Goal: Task Accomplishment & Management: Manage account settings

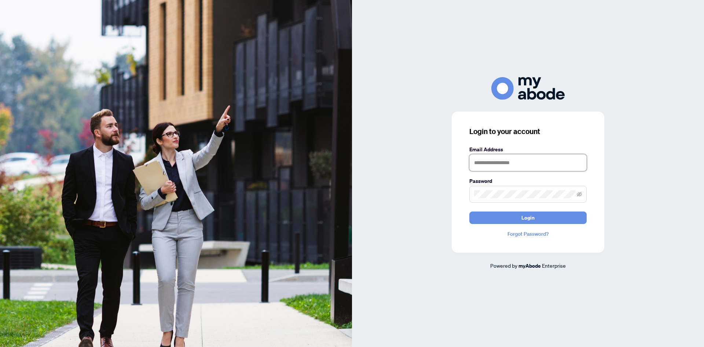
type input "**********"
click at [513, 210] on form "**********" at bounding box center [527, 184] width 117 height 78
click at [513, 216] on button "Login" at bounding box center [527, 217] width 117 height 12
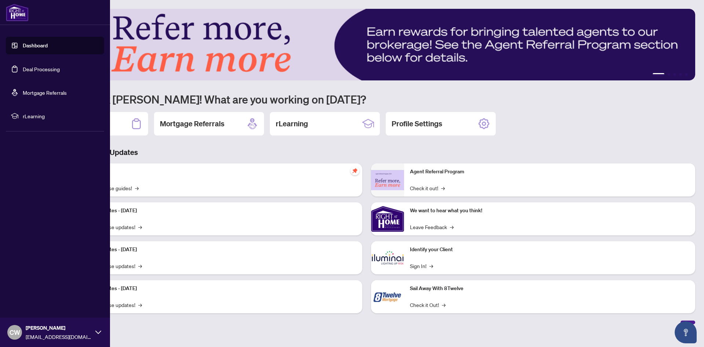
click at [23, 66] on link "Deal Processing" at bounding box center [41, 69] width 37 height 7
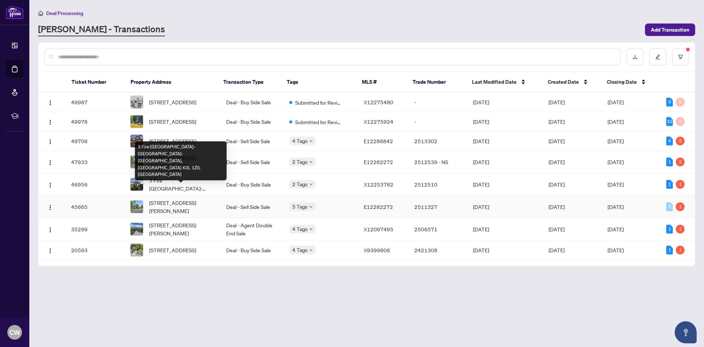
click at [194, 214] on span "[STREET_ADDRESS][PERSON_NAME]" at bounding box center [181, 206] width 65 height 16
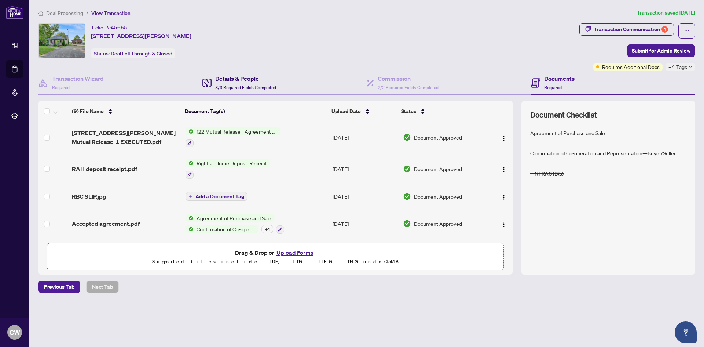
click at [224, 81] on h4 "Details & People" at bounding box center [245, 78] width 61 height 9
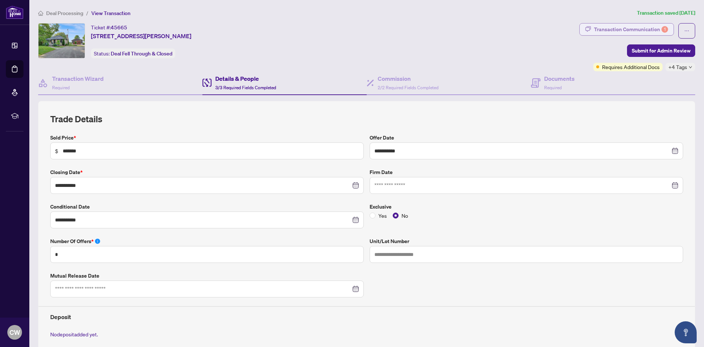
click at [618, 28] on div "Transaction Communication 1" at bounding box center [631, 29] width 74 height 12
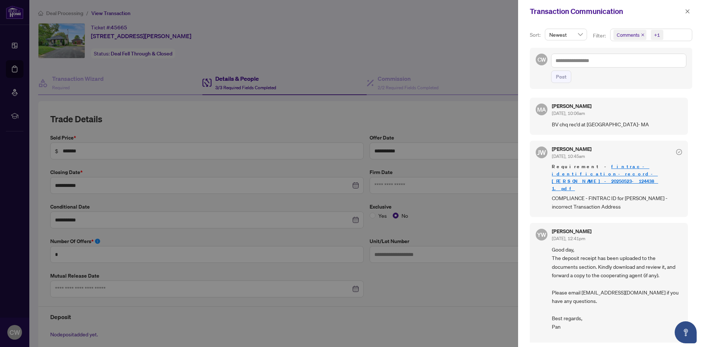
click at [475, 40] on div at bounding box center [352, 173] width 704 height 347
click at [578, 37] on span "Newest" at bounding box center [565, 34] width 33 height 11
click at [676, 34] on span "Comments +1" at bounding box center [651, 35] width 81 height 12
click at [652, 85] on span "Activity History" at bounding box center [642, 86] width 35 height 7
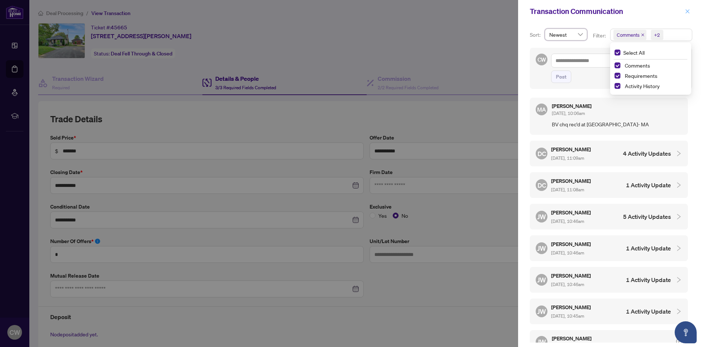
click at [685, 12] on icon "close" at bounding box center [687, 11] width 5 height 5
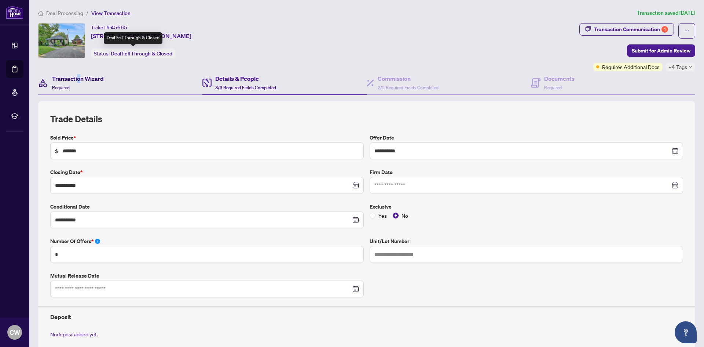
click at [78, 81] on h4 "Transaction Wizard" at bounding box center [78, 78] width 52 height 9
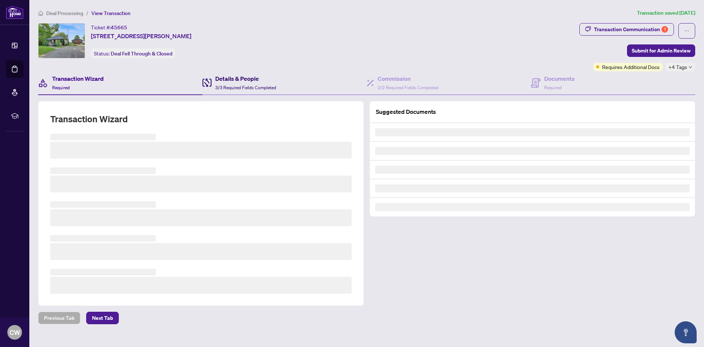
click at [217, 80] on h4 "Details & People" at bounding box center [245, 78] width 61 height 9
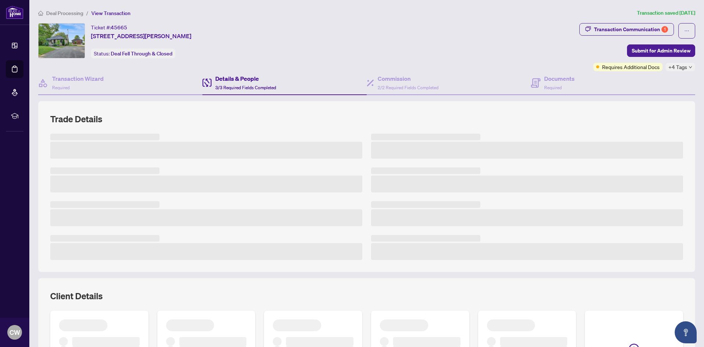
click at [237, 81] on h4 "Details & People" at bounding box center [245, 78] width 61 height 9
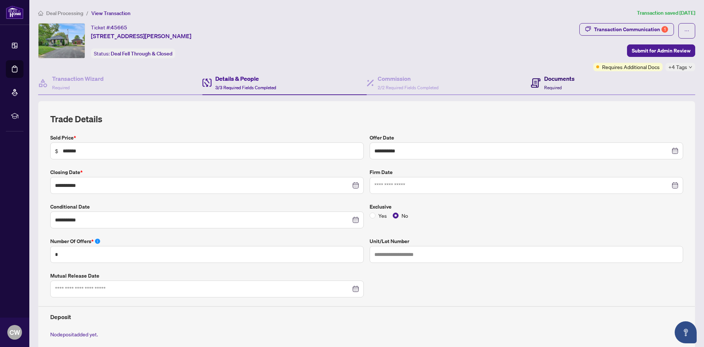
click at [544, 81] on h4 "Documents" at bounding box center [559, 78] width 30 height 9
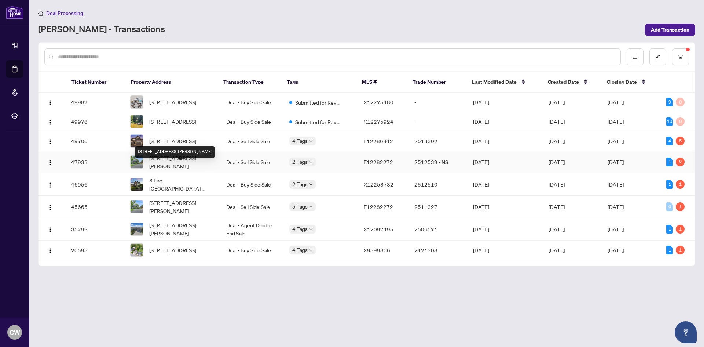
click at [199, 169] on span "[STREET_ADDRESS][PERSON_NAME]" at bounding box center [181, 162] width 65 height 16
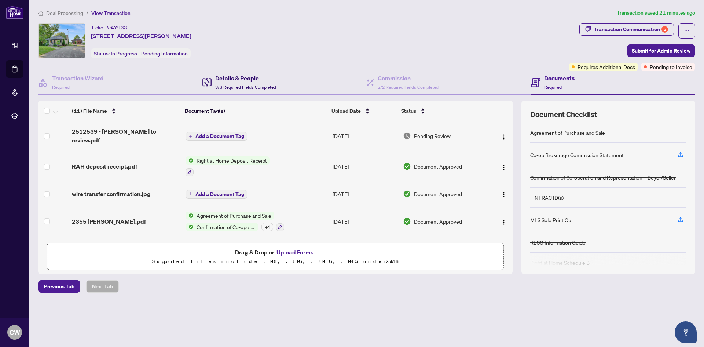
click at [236, 80] on h4 "Details & People" at bounding box center [245, 78] width 61 height 9
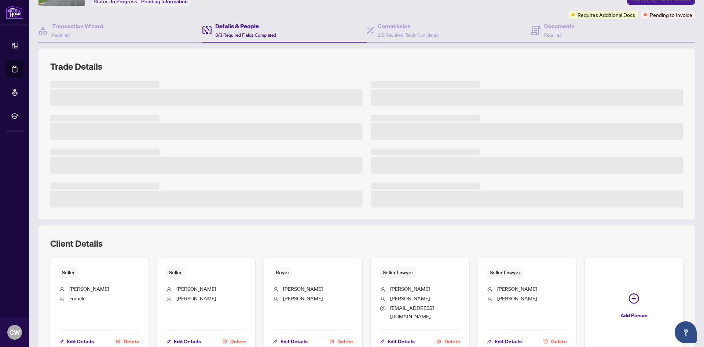
scroll to position [118, 0]
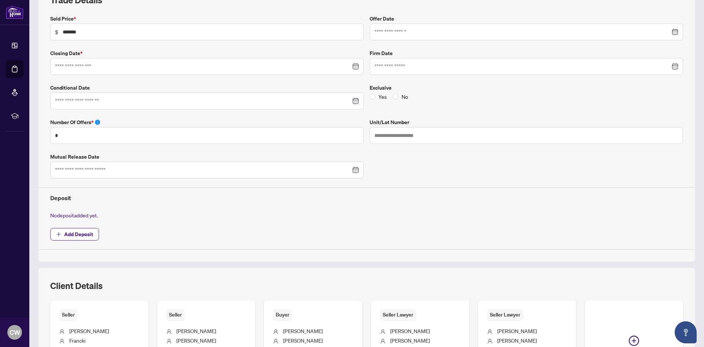
type input "**********"
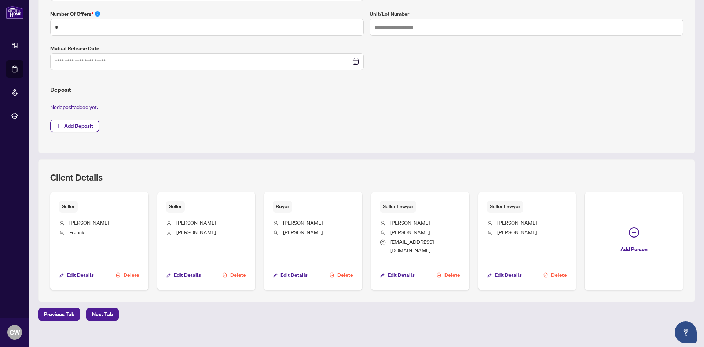
scroll to position [227, 0]
click at [501, 268] on span "Edit Details" at bounding box center [508, 274] width 27 height 12
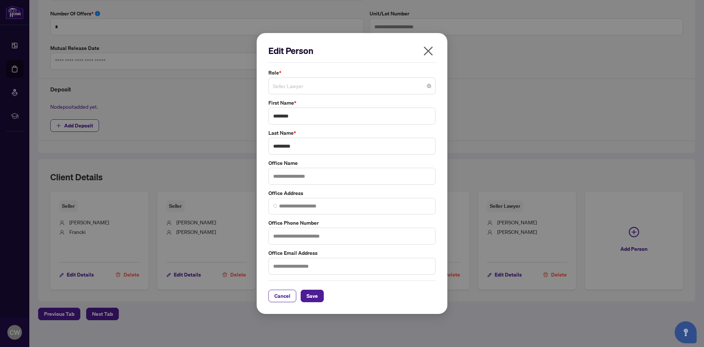
click at [292, 85] on span "Seller Lawyer" at bounding box center [352, 86] width 158 height 14
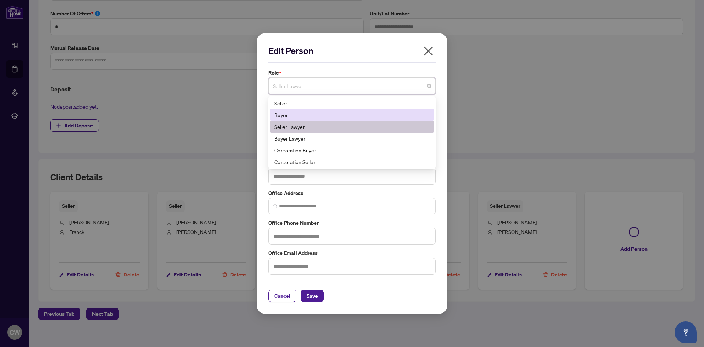
click at [293, 115] on div "Buyer" at bounding box center [351, 115] width 155 height 8
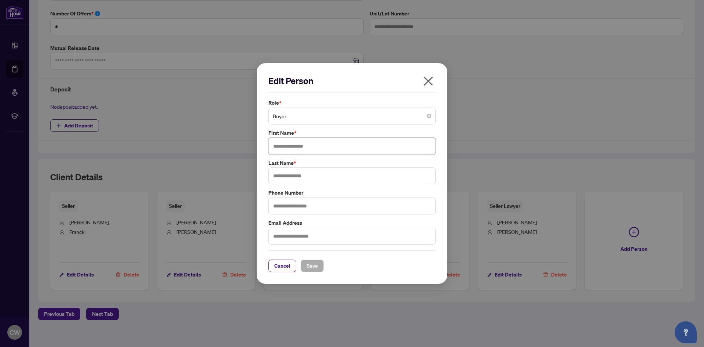
click at [285, 147] on input "text" at bounding box center [351, 146] width 167 height 17
type input "********"
type input "*********"
click at [312, 270] on span "Save" at bounding box center [312, 266] width 11 height 12
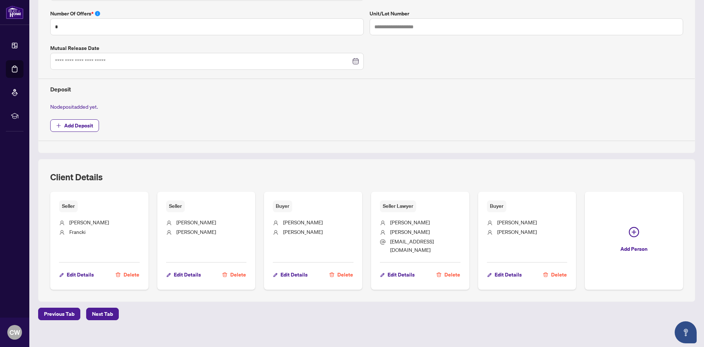
click at [491, 205] on span "Buyer" at bounding box center [496, 205] width 19 height 11
click at [497, 268] on span "Edit Details" at bounding box center [508, 274] width 27 height 12
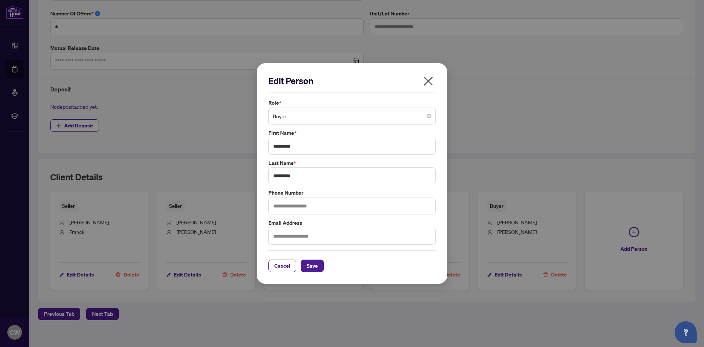
click at [305, 114] on span "Buyer" at bounding box center [352, 116] width 158 height 14
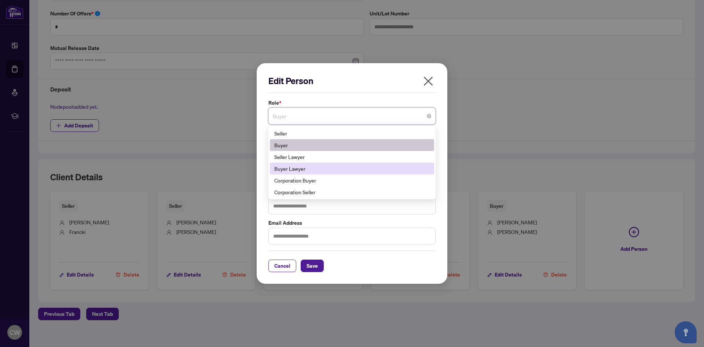
click at [299, 168] on div "Buyer Lawyer" at bounding box center [351, 168] width 155 height 8
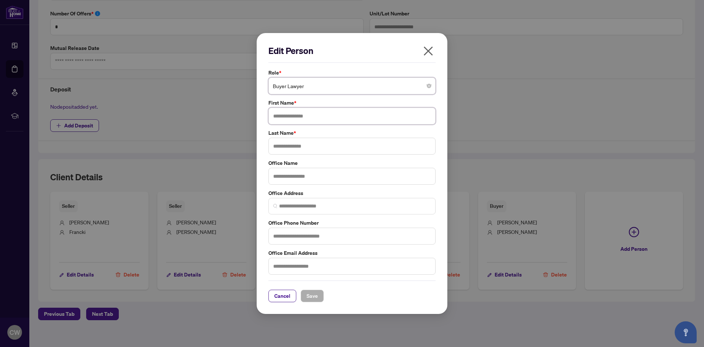
click at [296, 119] on input "text" at bounding box center [351, 115] width 167 height 17
type input "********"
type input "*********"
click at [308, 295] on span "Save" at bounding box center [312, 296] width 11 height 12
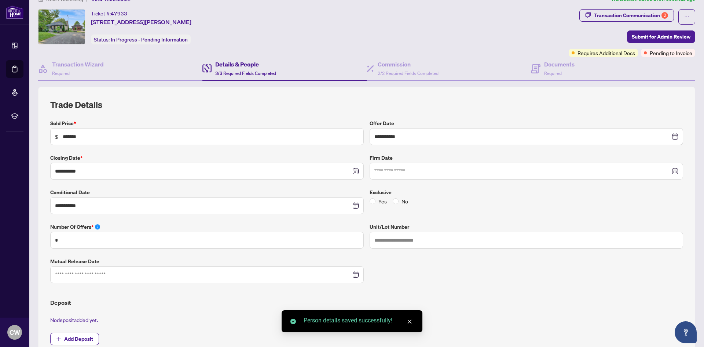
scroll to position [0, 0]
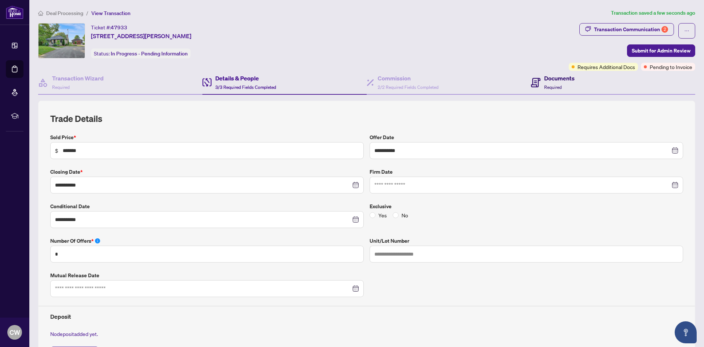
click at [552, 84] on span "Required" at bounding box center [553, 87] width 18 height 6
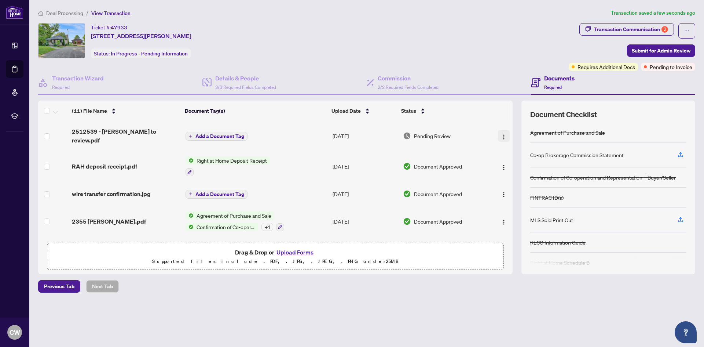
click at [498, 133] on button "button" at bounding box center [504, 136] width 12 height 12
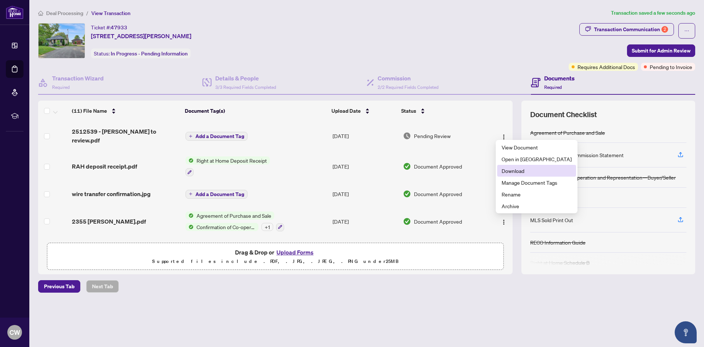
click at [513, 173] on span "Download" at bounding box center [537, 171] width 70 height 8
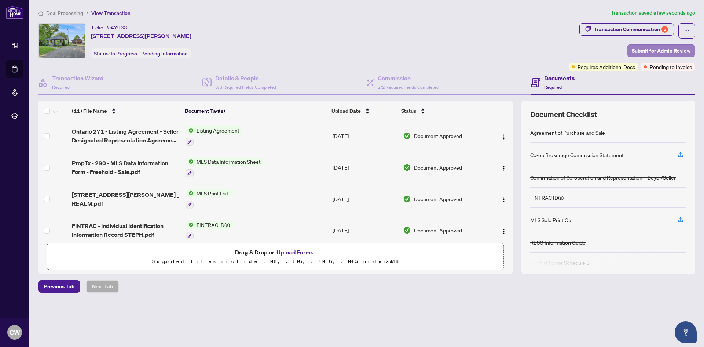
scroll to position [22, 0]
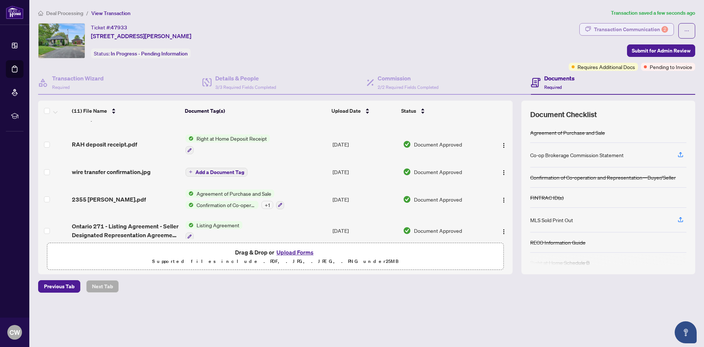
click at [654, 27] on div "Transaction Communication 2" at bounding box center [631, 29] width 74 height 12
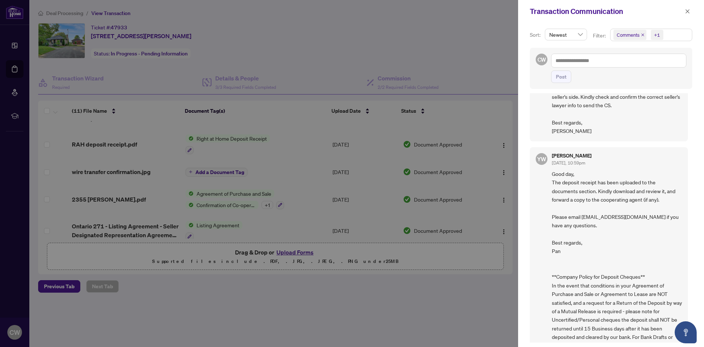
scroll to position [330, 0]
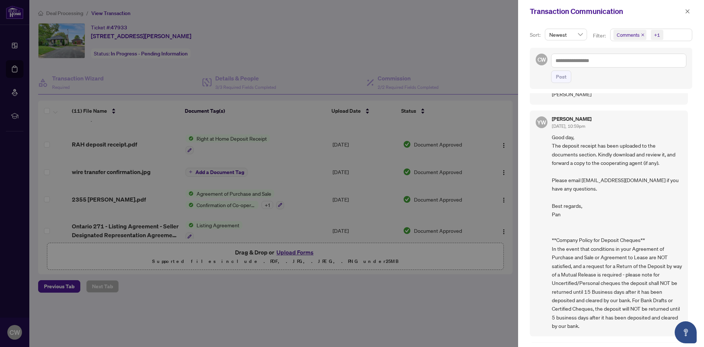
click at [479, 54] on div at bounding box center [352, 173] width 704 height 347
click at [686, 10] on icon "close" at bounding box center [688, 11] width 4 height 4
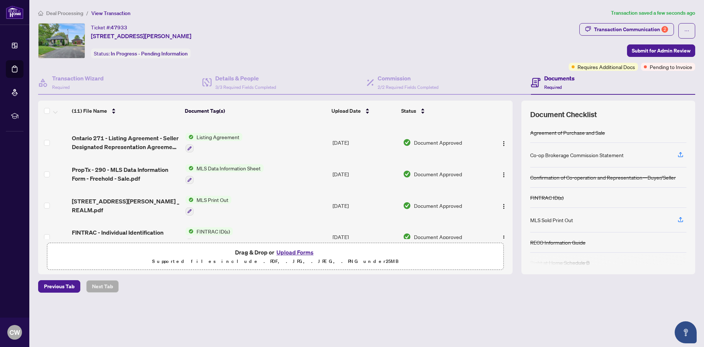
scroll to position [147, 0]
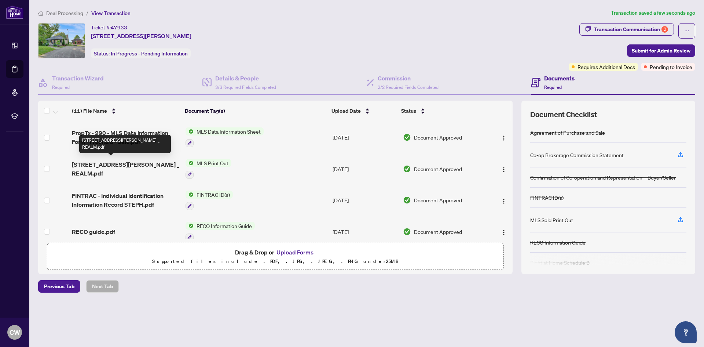
click at [142, 161] on span "[STREET_ADDRESS][PERSON_NAME] _ REALM.pdf" at bounding box center [126, 169] width 108 height 18
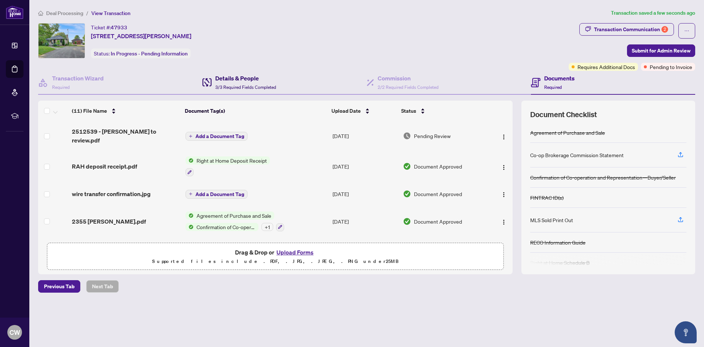
click at [227, 85] on span "3/3 Required Fields Completed" at bounding box center [245, 87] width 61 height 6
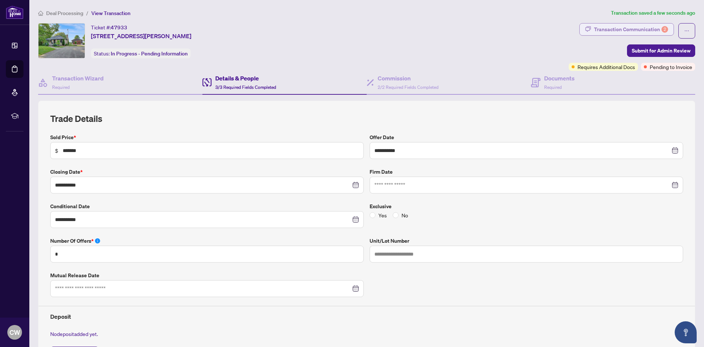
click at [635, 30] on div "Transaction Communication 2" at bounding box center [631, 29] width 74 height 12
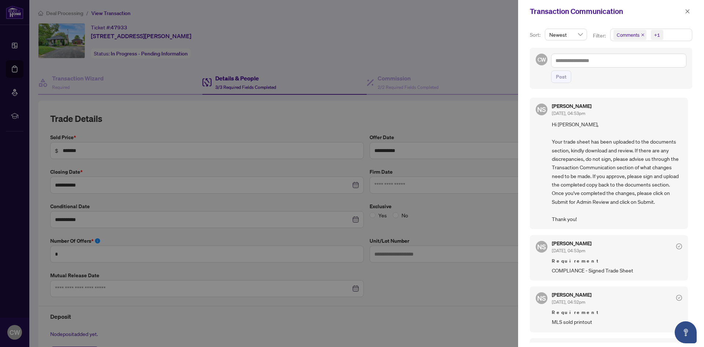
click at [479, 34] on div at bounding box center [352, 173] width 704 height 347
click at [688, 12] on icon "close" at bounding box center [687, 11] width 5 height 5
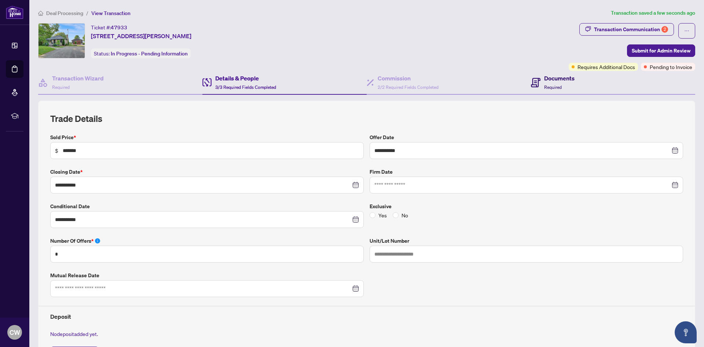
click at [535, 82] on icon at bounding box center [536, 83] width 10 height 10
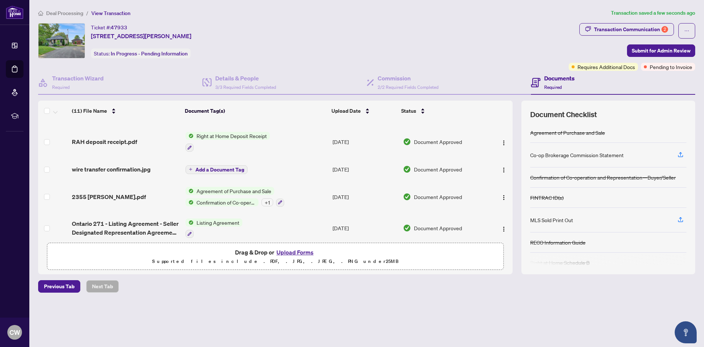
scroll to position [37, 0]
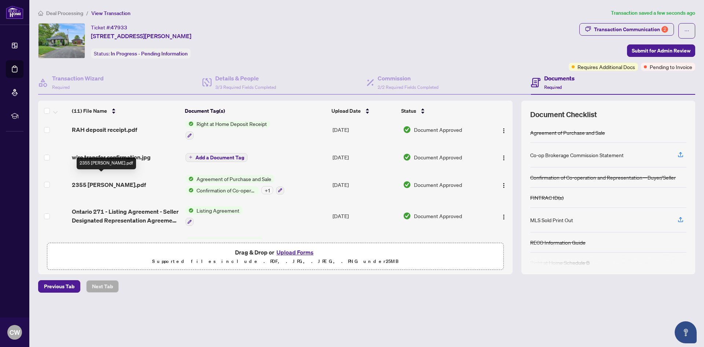
click at [128, 180] on span "2355 [PERSON_NAME].pdf" at bounding box center [109, 184] width 74 height 9
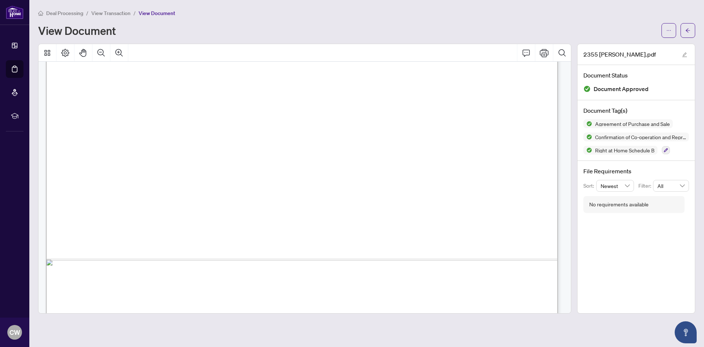
scroll to position [3667, 0]
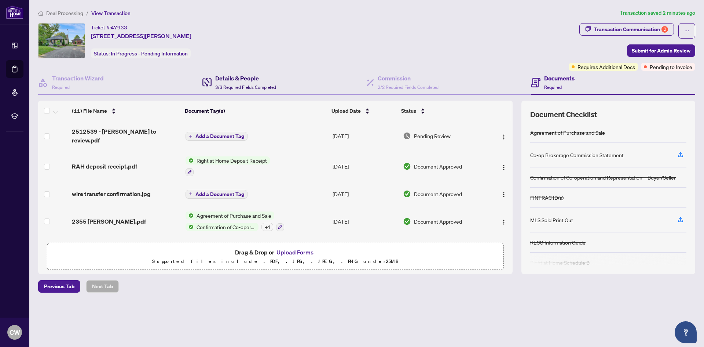
click at [244, 82] on div "Details & People 3/3 Required Fields Completed" at bounding box center [245, 82] width 61 height 17
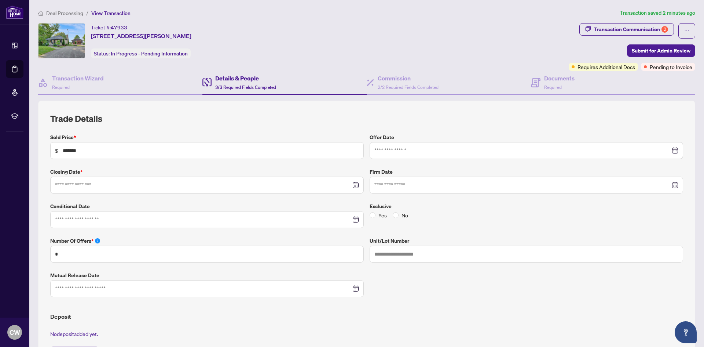
type input "**********"
click at [355, 220] on icon "close-circle" at bounding box center [356, 219] width 5 height 5
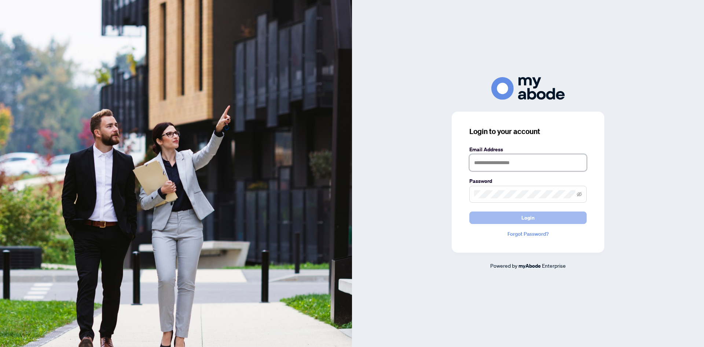
type input "**********"
click at [512, 218] on button "Login" at bounding box center [527, 217] width 117 height 12
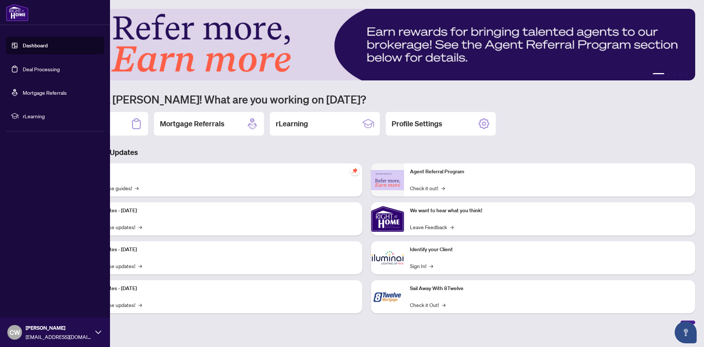
click at [27, 72] on link "Deal Processing" at bounding box center [41, 69] width 37 height 7
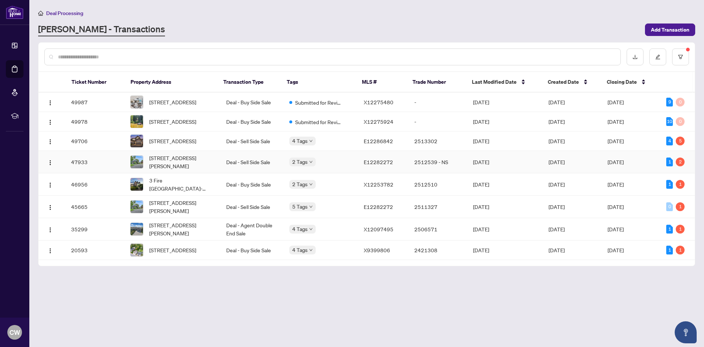
click at [247, 171] on td "Deal - Sell Side Sale" at bounding box center [251, 162] width 63 height 22
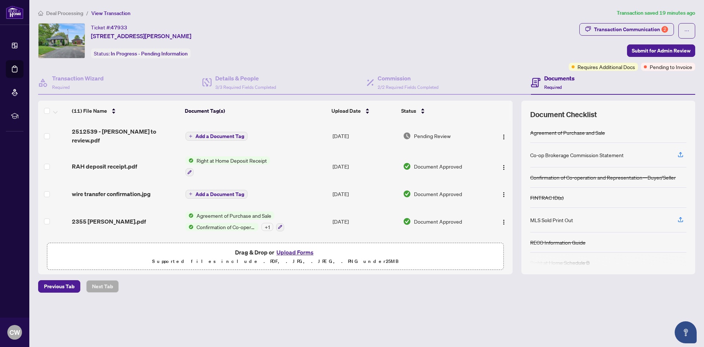
click at [301, 251] on button "Upload Forms" at bounding box center [294, 252] width 41 height 10
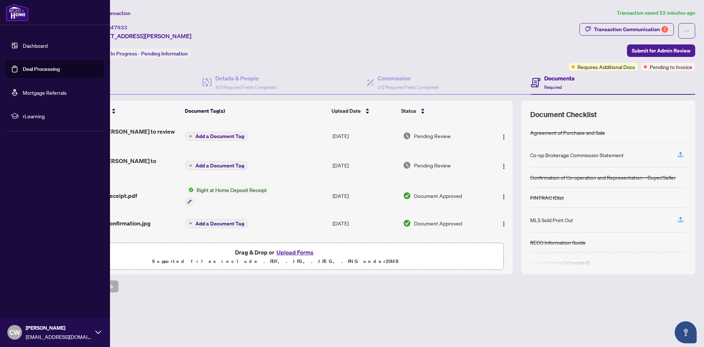
drag, startPoint x: 17, startPoint y: 70, endPoint x: 93, endPoint y: 56, distance: 76.8
click at [23, 70] on link "Deal Processing" at bounding box center [41, 69] width 37 height 7
